Goal: Navigation & Orientation: Find specific page/section

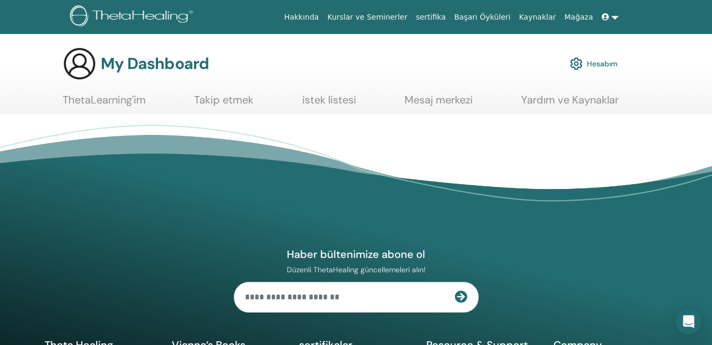
click at [591, 64] on link "Hesabım" at bounding box center [594, 63] width 48 height 23
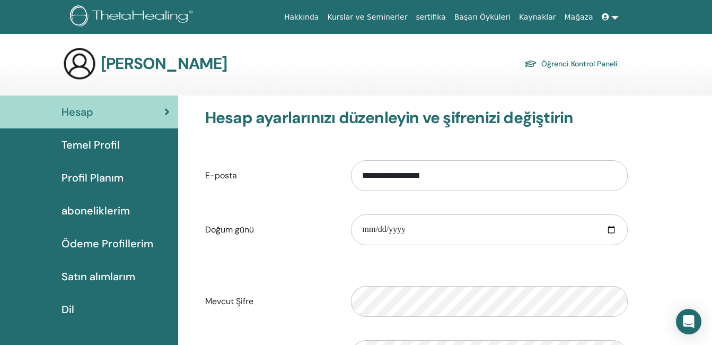
click at [591, 64] on link "Öğrenci Kontrol Paneli" at bounding box center [570, 63] width 93 height 15
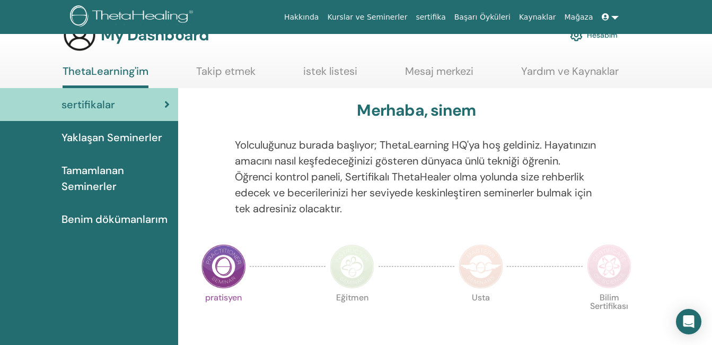
scroll to position [23, 0]
